Goal: Task Accomplishment & Management: Complete application form

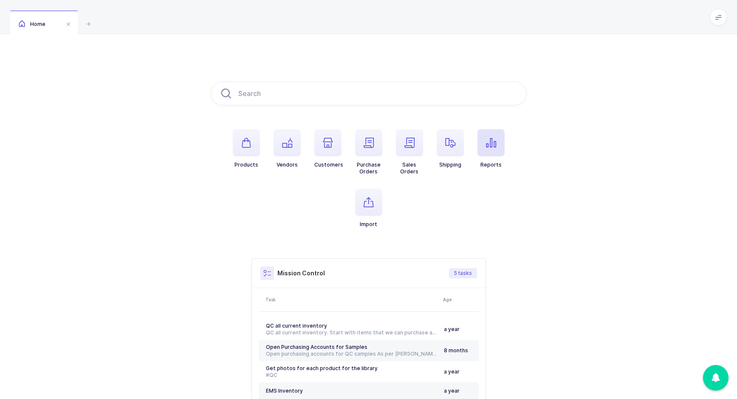
click at [491, 153] on span "button" at bounding box center [491, 142] width 27 height 27
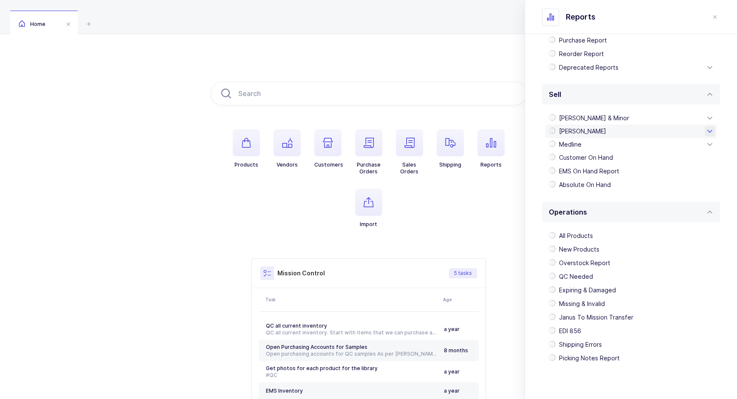
click at [595, 133] on div "[PERSON_NAME]" at bounding box center [631, 132] width 171 height 14
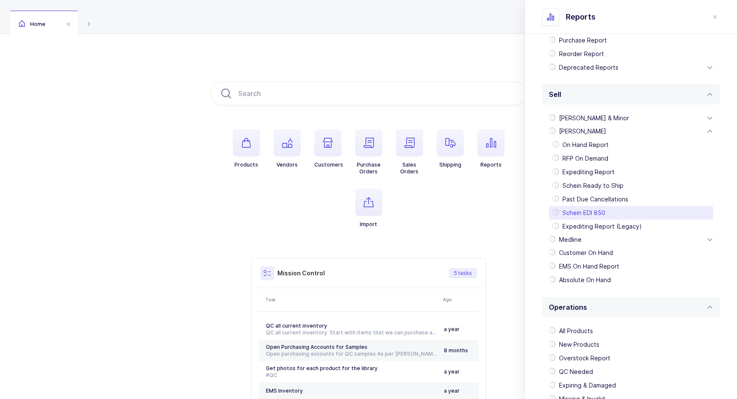
click at [595, 209] on div "Schein EDI 850" at bounding box center [631, 213] width 164 height 14
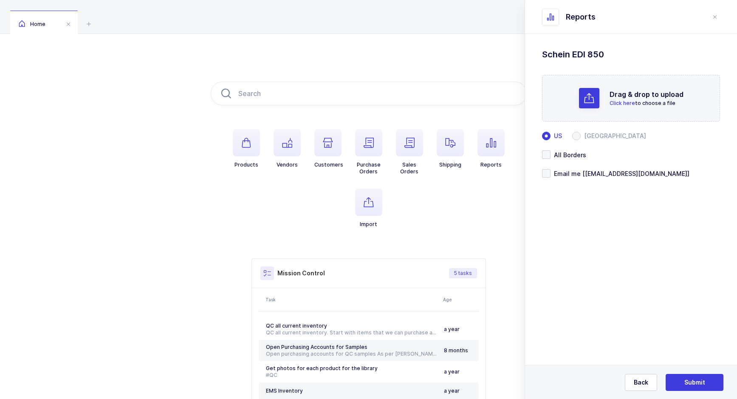
scroll to position [0, 0]
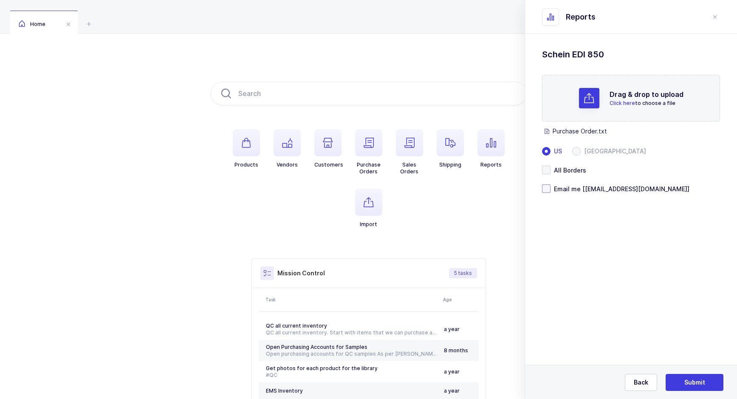
click at [547, 193] on span at bounding box center [546, 188] width 8 height 8
click at [551, 184] on input "Email me [[EMAIL_ADDRESS][DOMAIN_NAME]]" at bounding box center [551, 184] width 0 height 0
click at [683, 379] on button "Submit" at bounding box center [695, 382] width 58 height 17
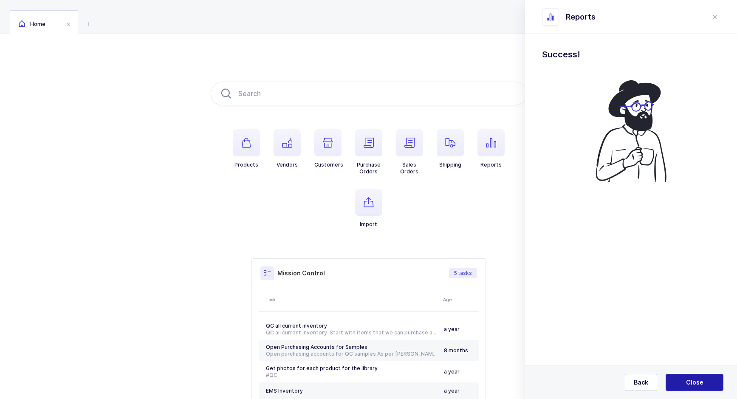
click at [678, 387] on button "Close" at bounding box center [695, 382] width 58 height 17
